Goal: Check status: Check status

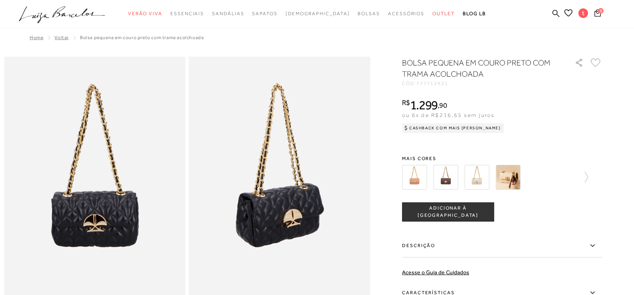
click at [585, 16] on span "t" at bounding box center [583, 13] width 10 height 10
click at [579, 54] on link "Meus Pedidos" at bounding box center [582, 53] width 64 height 15
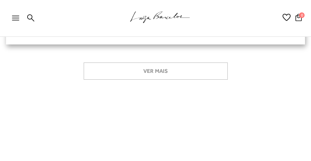
scroll to position [40, 0]
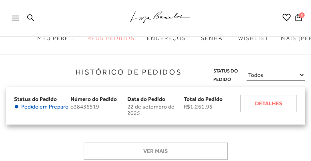
click at [275, 100] on div "Detalhes" at bounding box center [268, 103] width 56 height 17
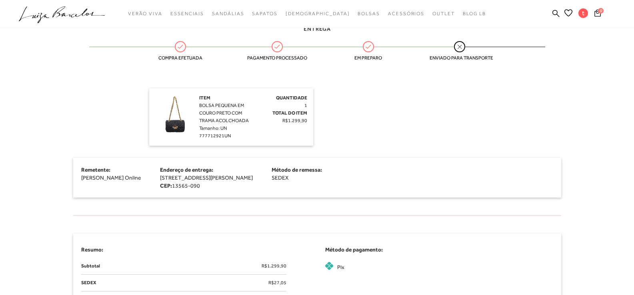
scroll to position [80, 0]
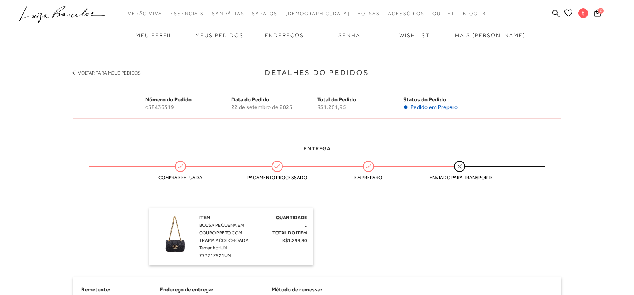
click at [425, 127] on div "Detalhes do Pedidos Voltar para meus pedidos Número do Pedido o38436519 Data do…" at bounding box center [317, 86] width 488 height 84
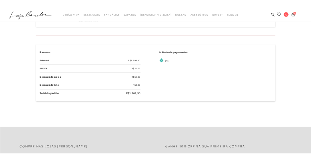
scroll to position [200, 0]
